Goal: Task Accomplishment & Management: Manage account settings

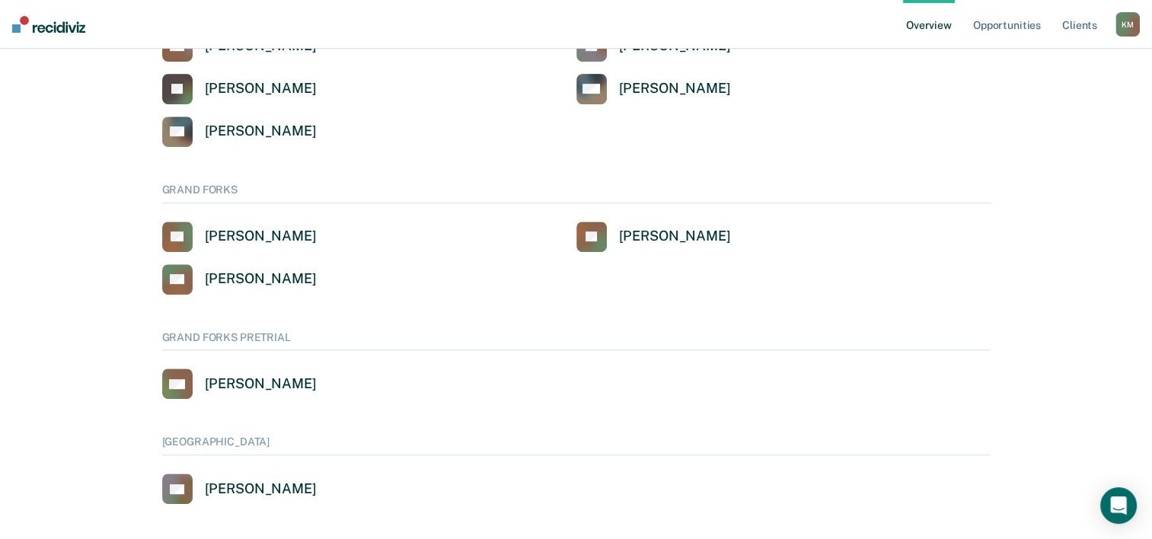
scroll to position [631, 0]
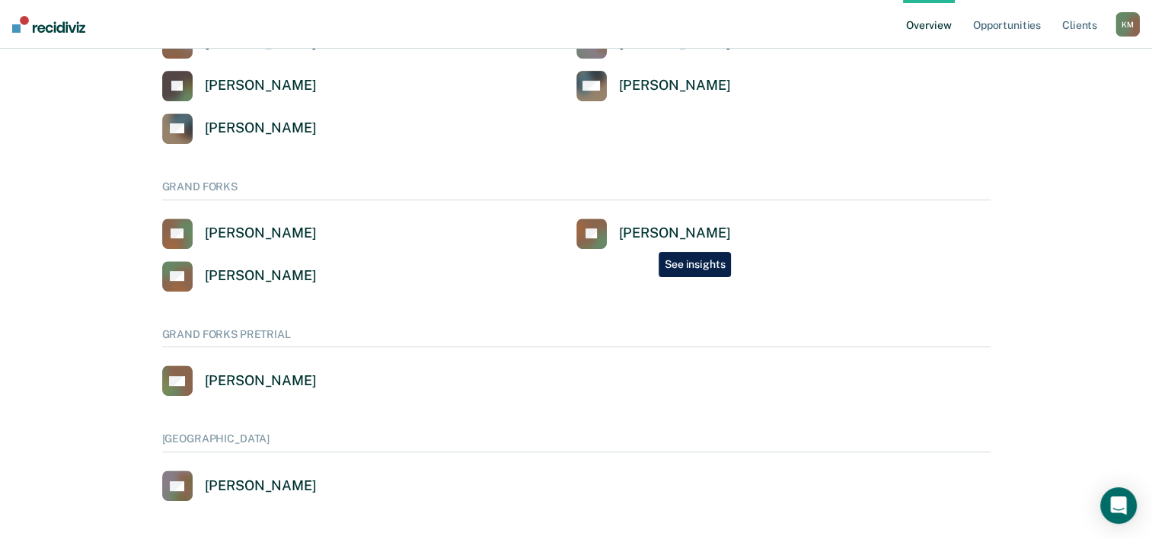
click at [647, 241] on link "[PERSON_NAME] [PERSON_NAME]" at bounding box center [653, 234] width 155 height 30
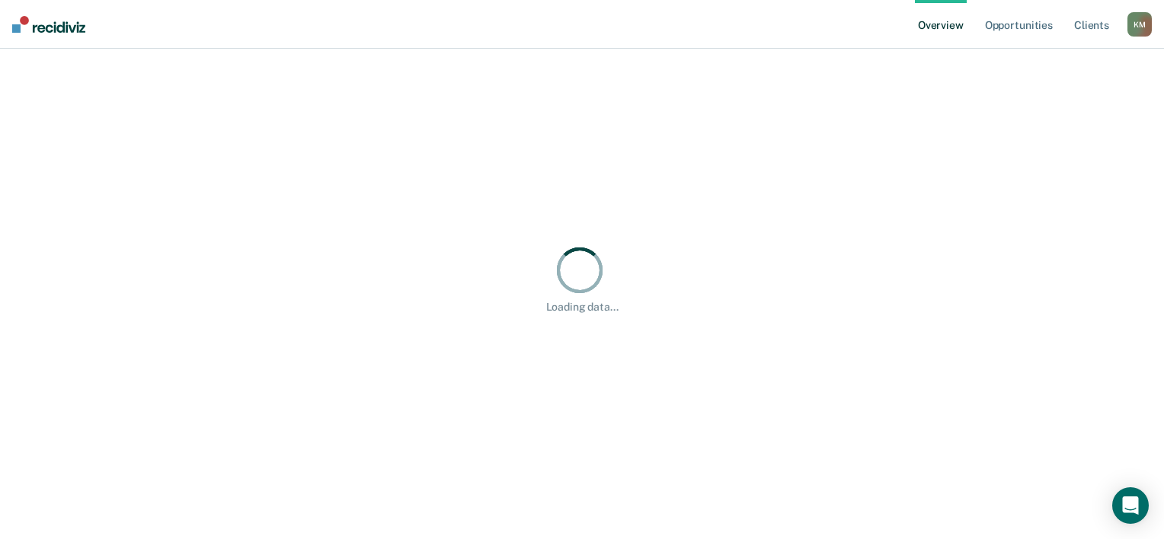
click at [647, 238] on div "Loading data... Loading data..." at bounding box center [581, 278] width 1127 height 423
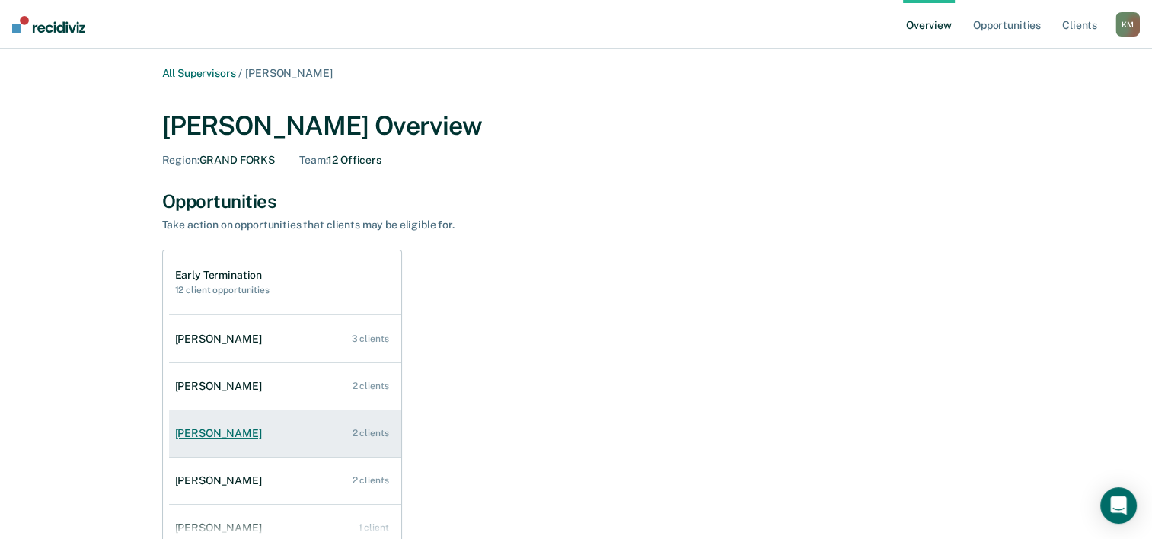
click at [260, 437] on link "[PERSON_NAME] 2 clients" at bounding box center [285, 433] width 232 height 43
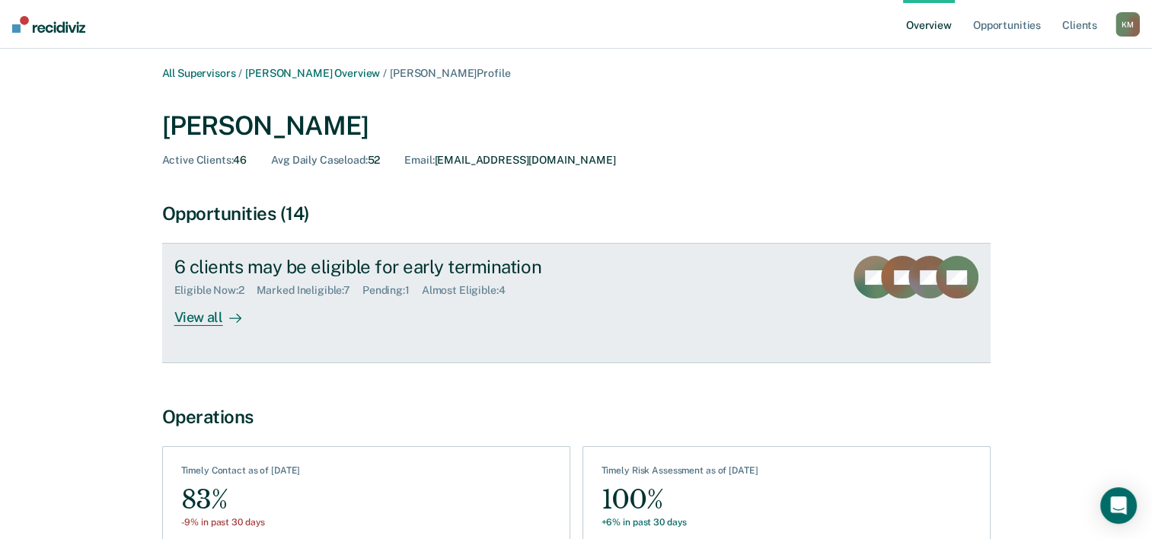
click at [195, 311] on div "View all" at bounding box center [216, 312] width 85 height 30
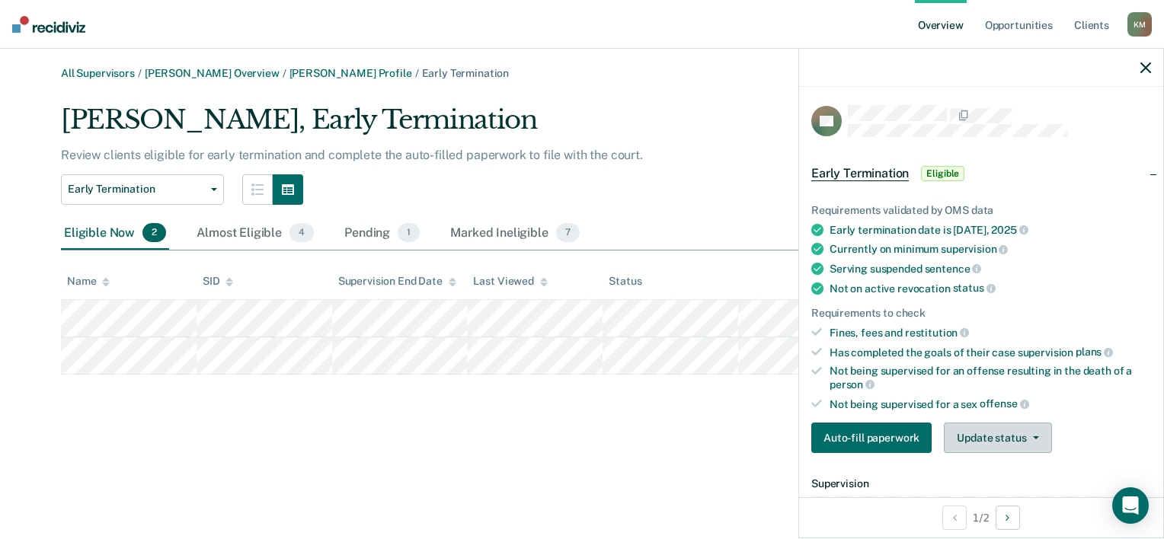
click at [1004, 424] on button "Update status" at bounding box center [997, 438] width 107 height 30
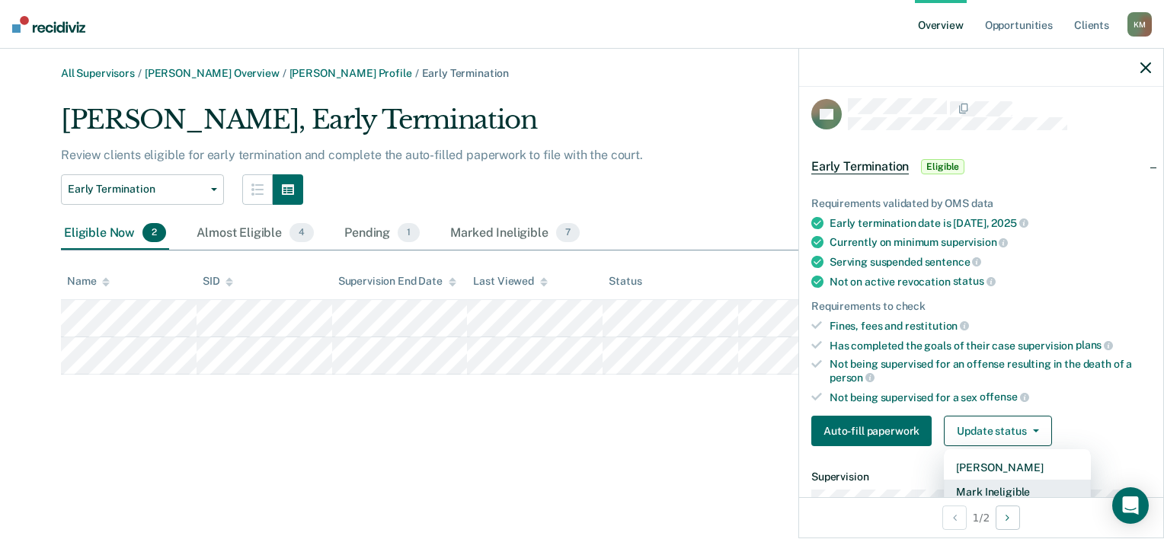
click at [995, 487] on button "Mark Ineligible" at bounding box center [1017, 492] width 147 height 24
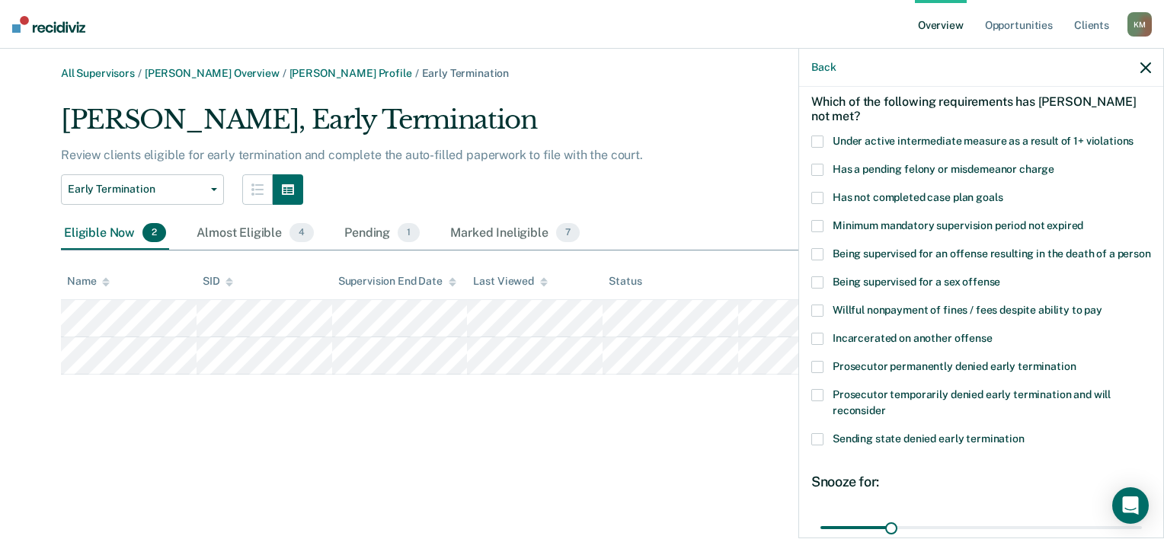
scroll to position [69, 0]
click at [816, 194] on span at bounding box center [817, 196] width 12 height 12
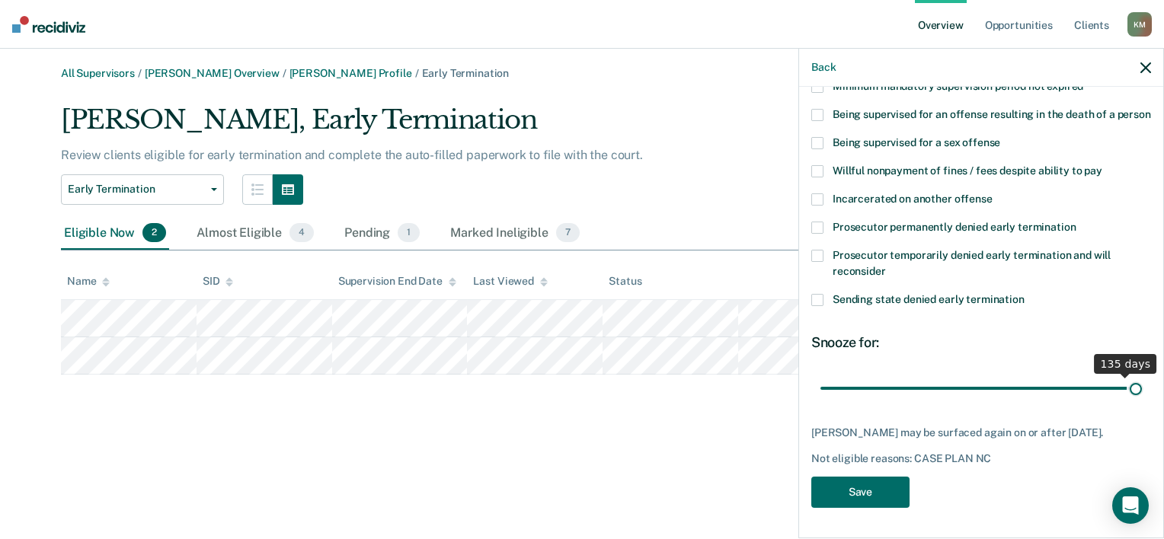
scroll to position [220, 0]
drag, startPoint x: 886, startPoint y: 380, endPoint x: 1130, endPoint y: 359, distance: 244.5
type input "139"
click at [1130, 375] on input "range" at bounding box center [980, 388] width 321 height 27
click at [865, 487] on button "Save" at bounding box center [860, 492] width 98 height 31
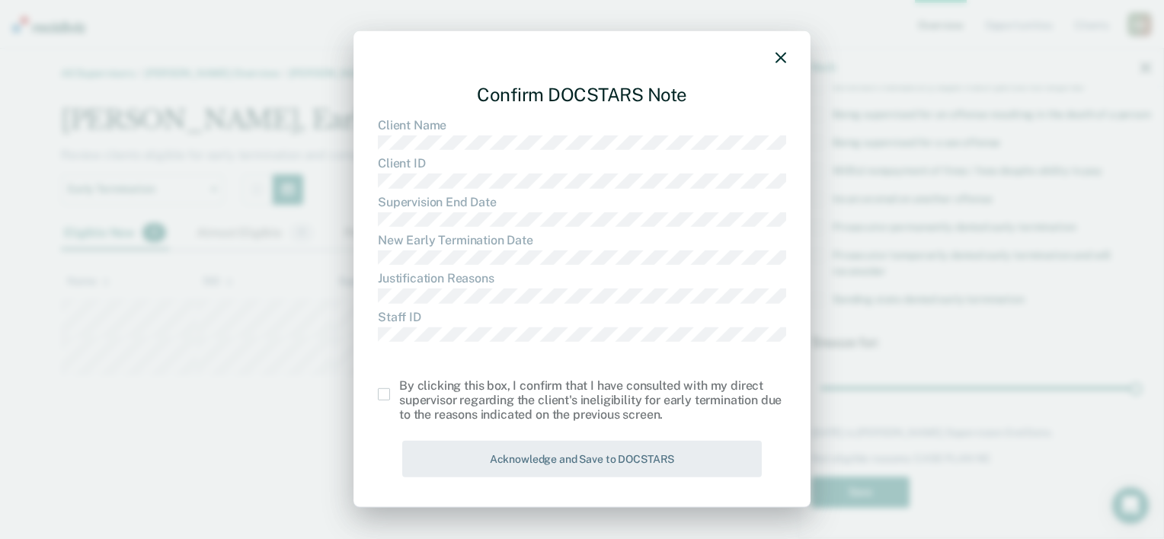
click at [383, 393] on span at bounding box center [384, 394] width 12 height 12
click at [399, 388] on input "checkbox" at bounding box center [399, 388] width 0 height 0
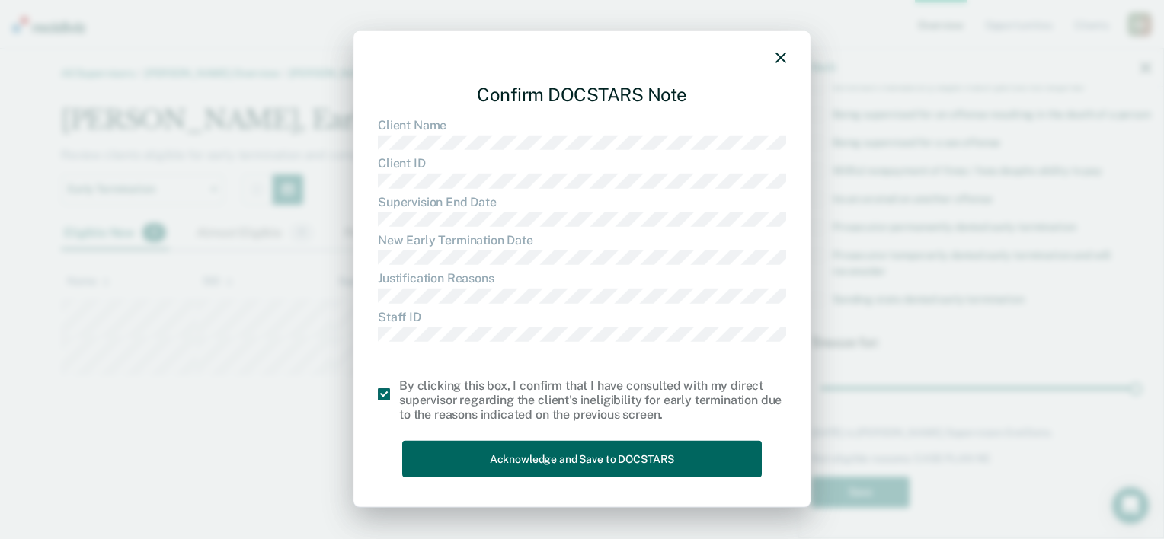
click at [548, 453] on button "Acknowledge and Save to DOCSTARS" at bounding box center [581, 458] width 359 height 37
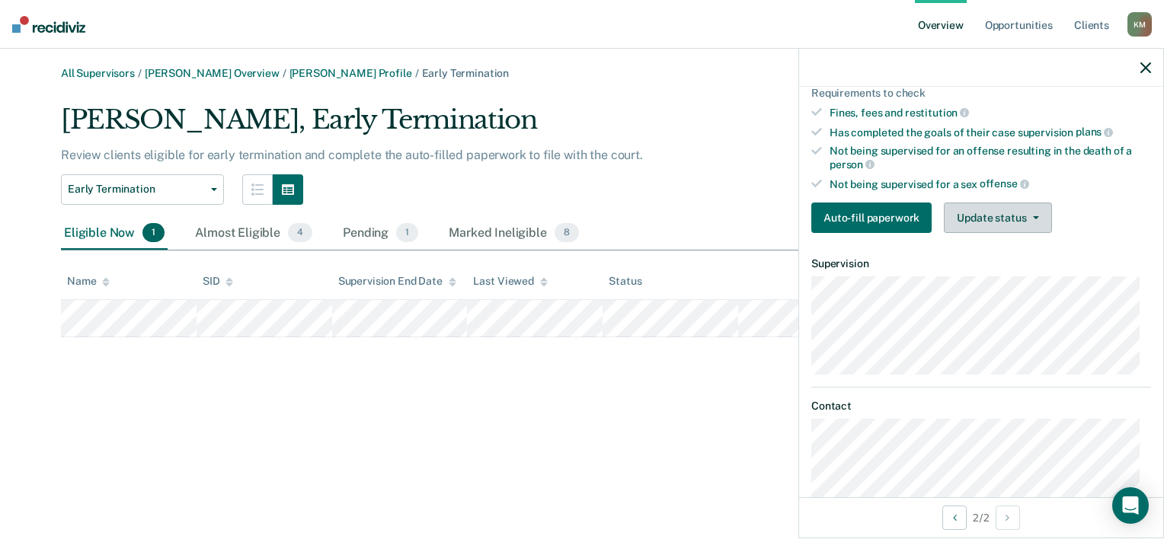
click at [977, 203] on button "Update status" at bounding box center [997, 218] width 107 height 30
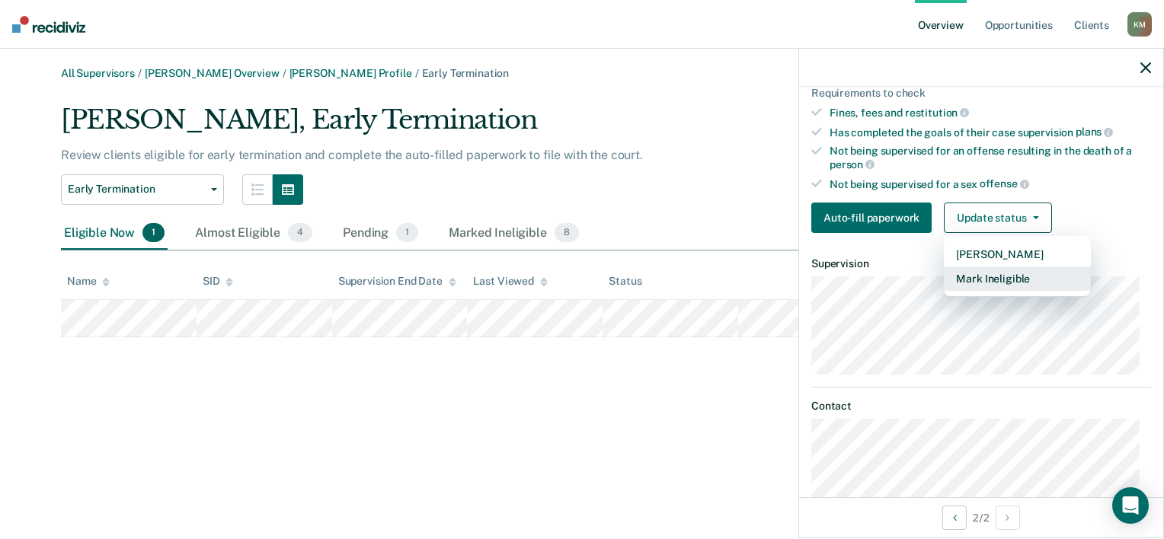
click at [983, 274] on button "Mark Ineligible" at bounding box center [1017, 279] width 147 height 24
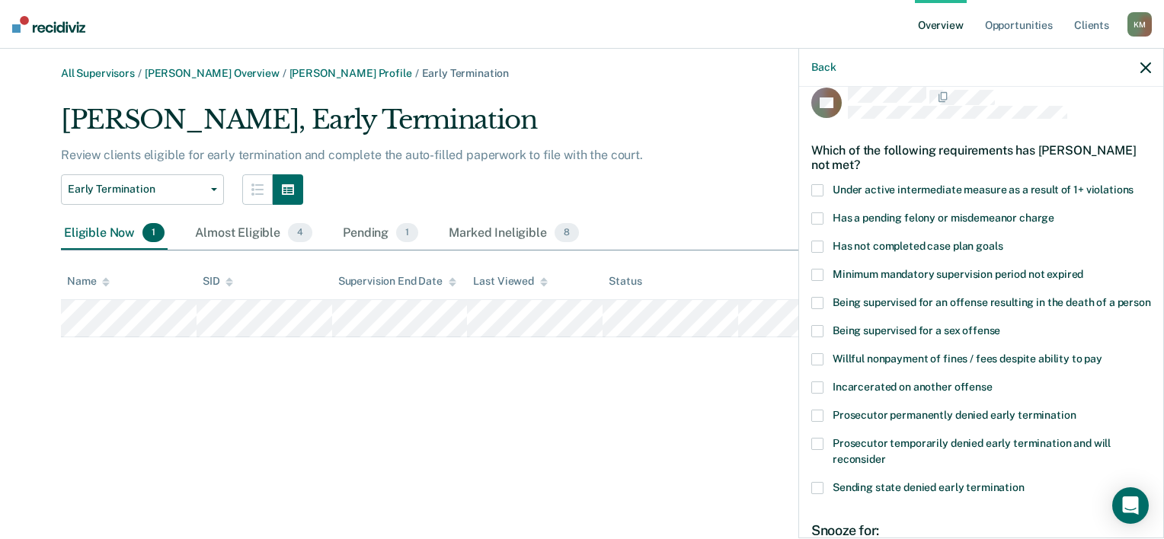
scroll to position [18, 0]
click at [819, 245] on span at bounding box center [817, 247] width 12 height 12
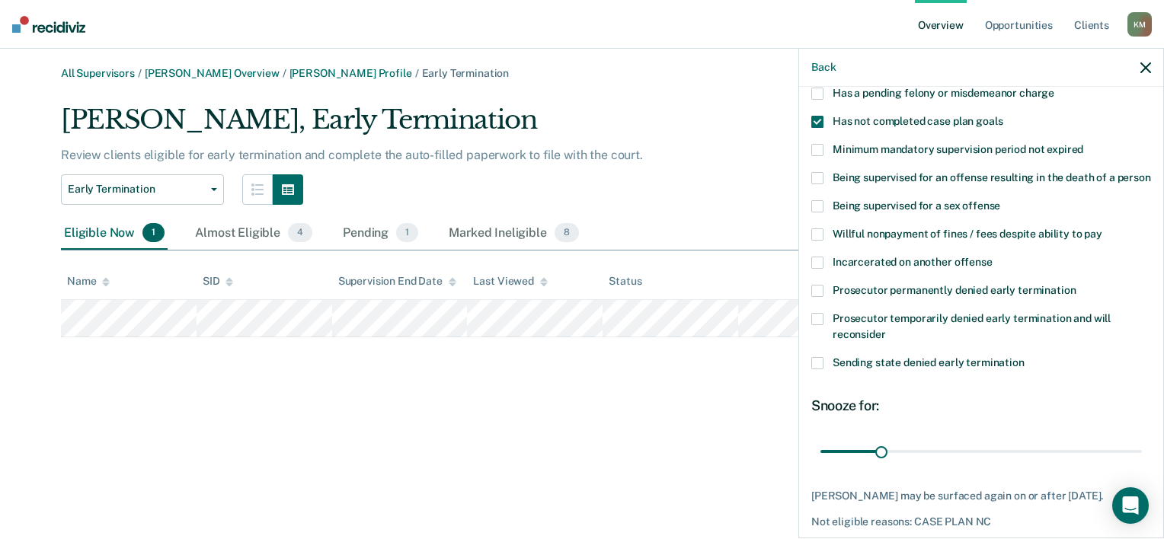
scroll to position [233, 0]
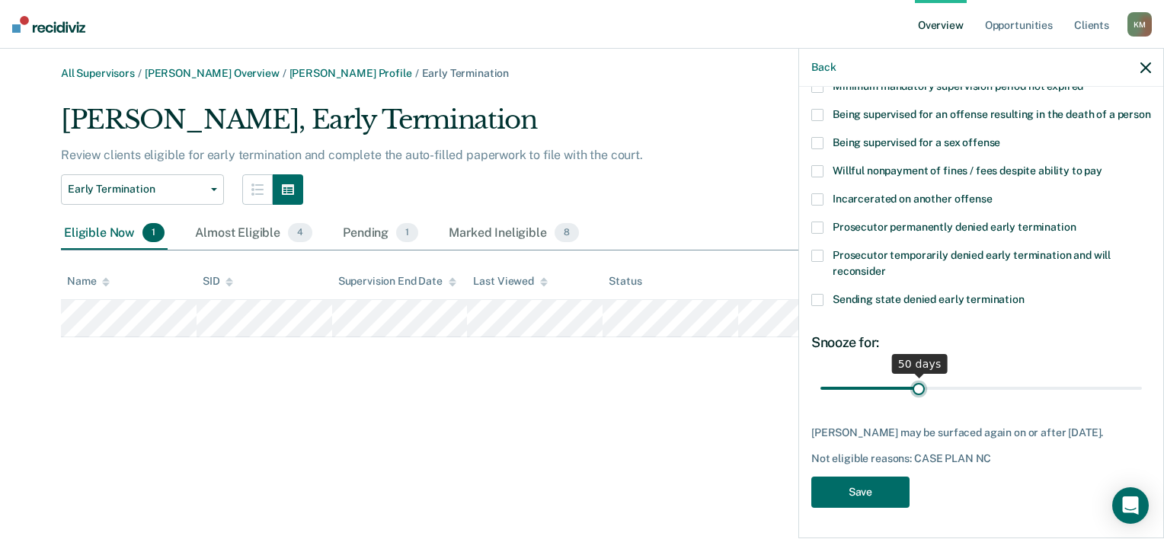
click at [914, 375] on input "range" at bounding box center [980, 388] width 321 height 27
click at [1000, 388] on input "range" at bounding box center [980, 388] width 321 height 27
type input "120"
click at [1043, 390] on input "range" at bounding box center [980, 388] width 321 height 27
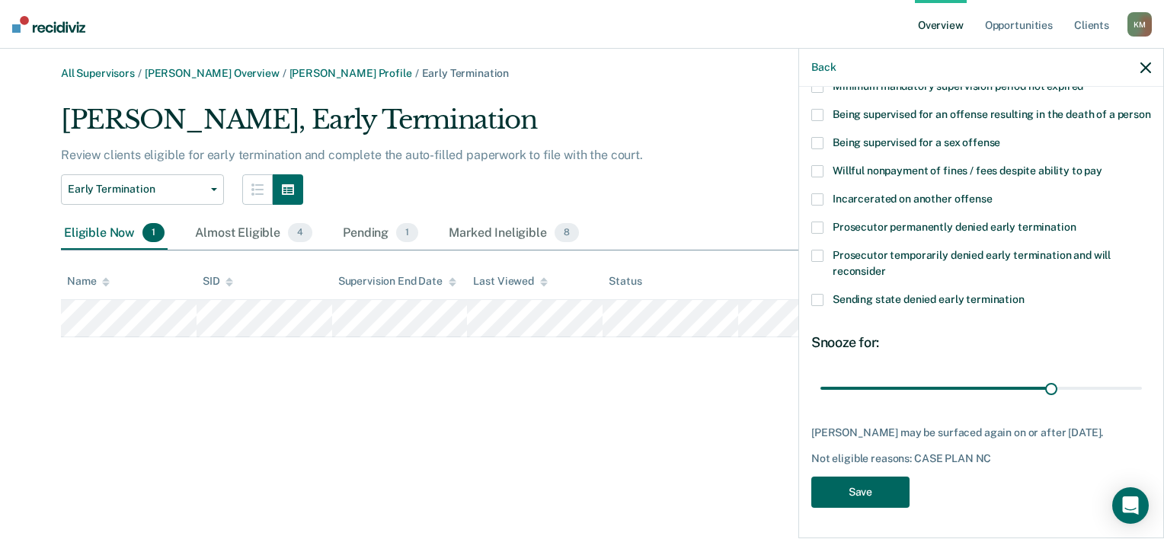
click at [859, 498] on button "Save" at bounding box center [860, 492] width 98 height 31
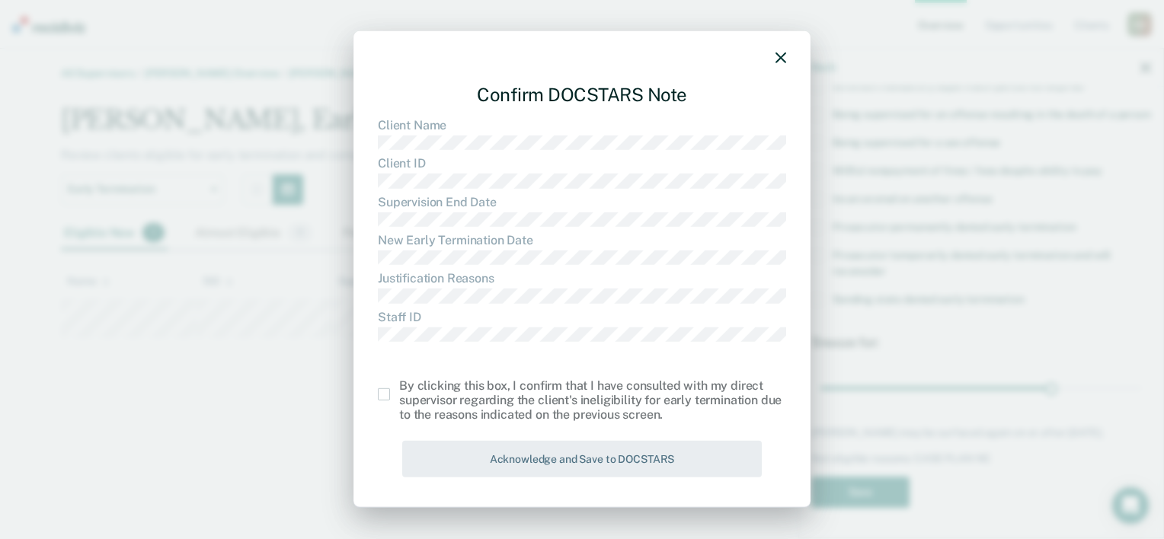
click at [383, 391] on span at bounding box center [384, 394] width 12 height 12
click at [399, 388] on input "checkbox" at bounding box center [399, 388] width 0 height 0
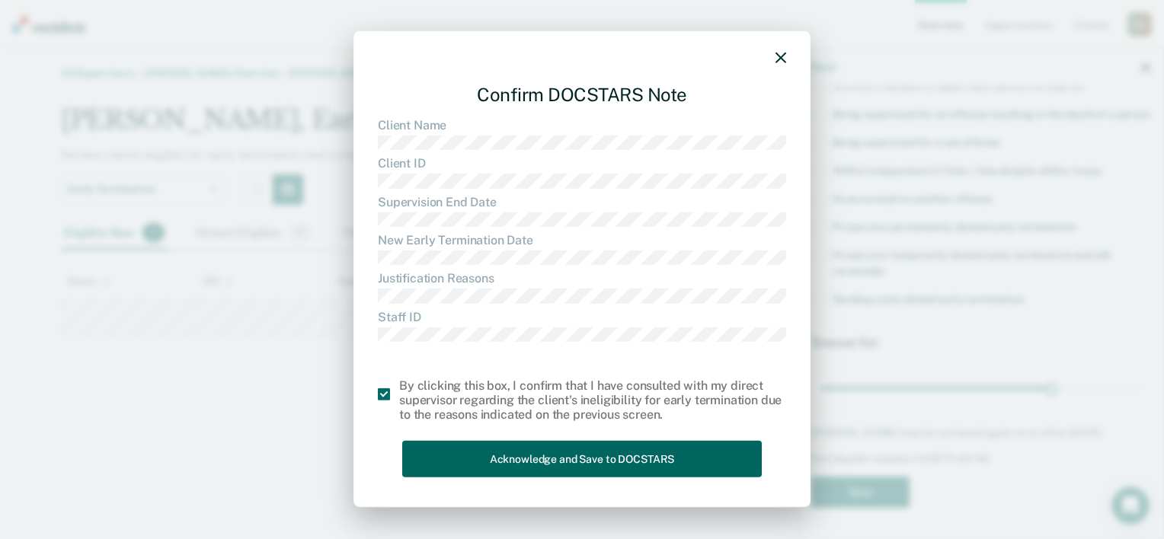
click at [513, 458] on button "Acknowledge and Save to DOCSTARS" at bounding box center [581, 458] width 359 height 37
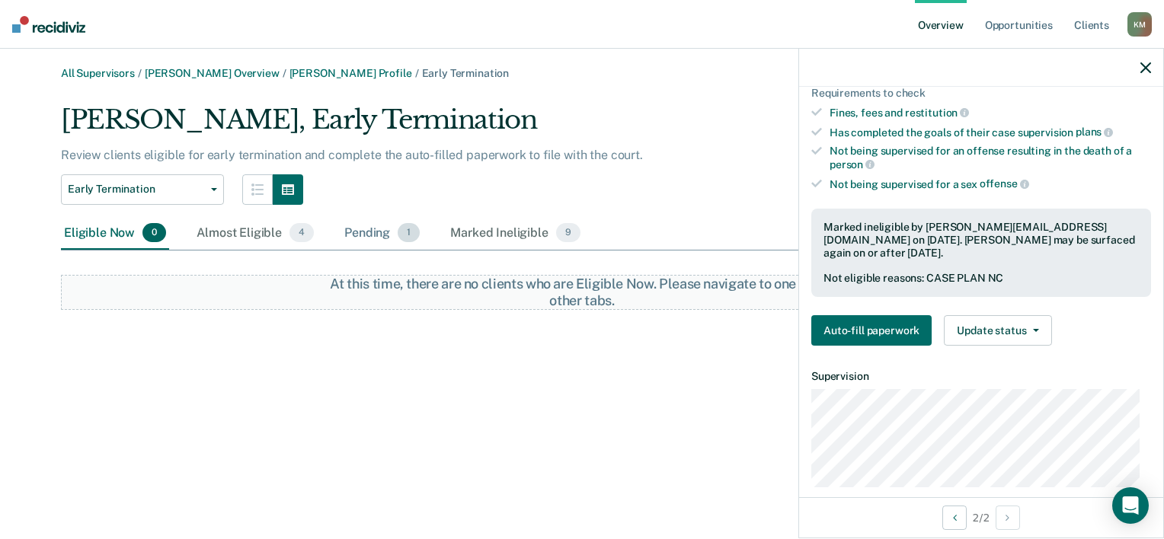
click at [381, 228] on div "Pending 1" at bounding box center [381, 234] width 81 height 34
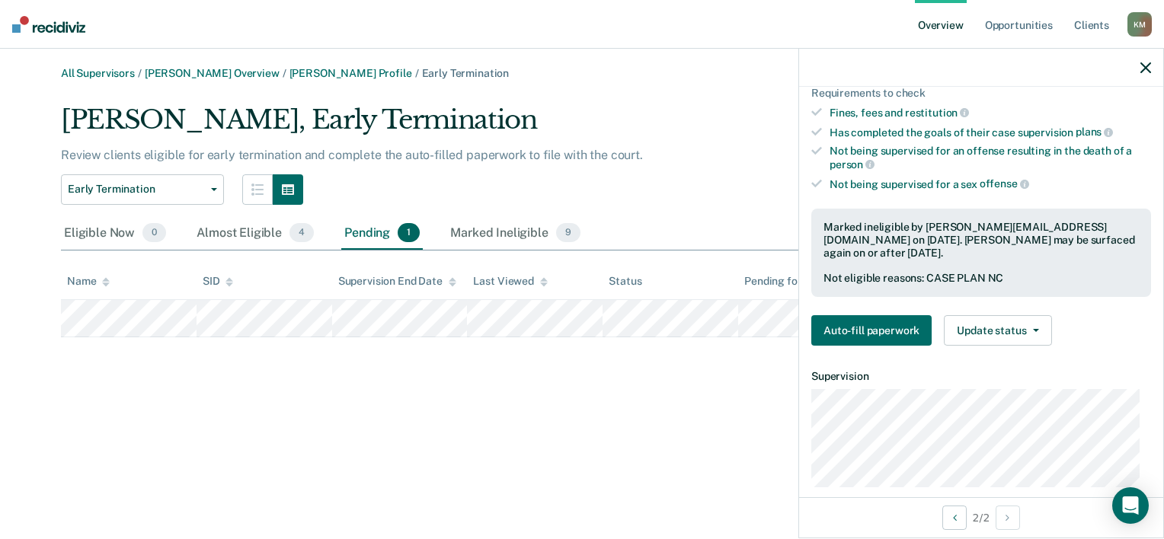
click at [1140, 21] on div "K M" at bounding box center [1139, 24] width 24 height 24
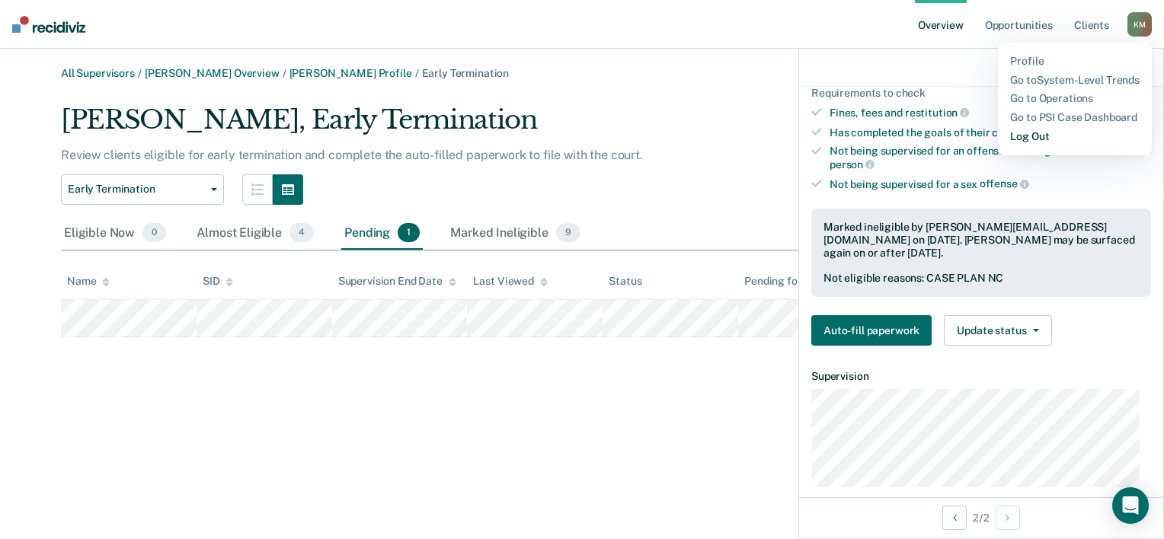
click at [1039, 136] on link "Log Out" at bounding box center [1074, 136] width 129 height 13
